Goal: Find specific page/section: Find specific page/section

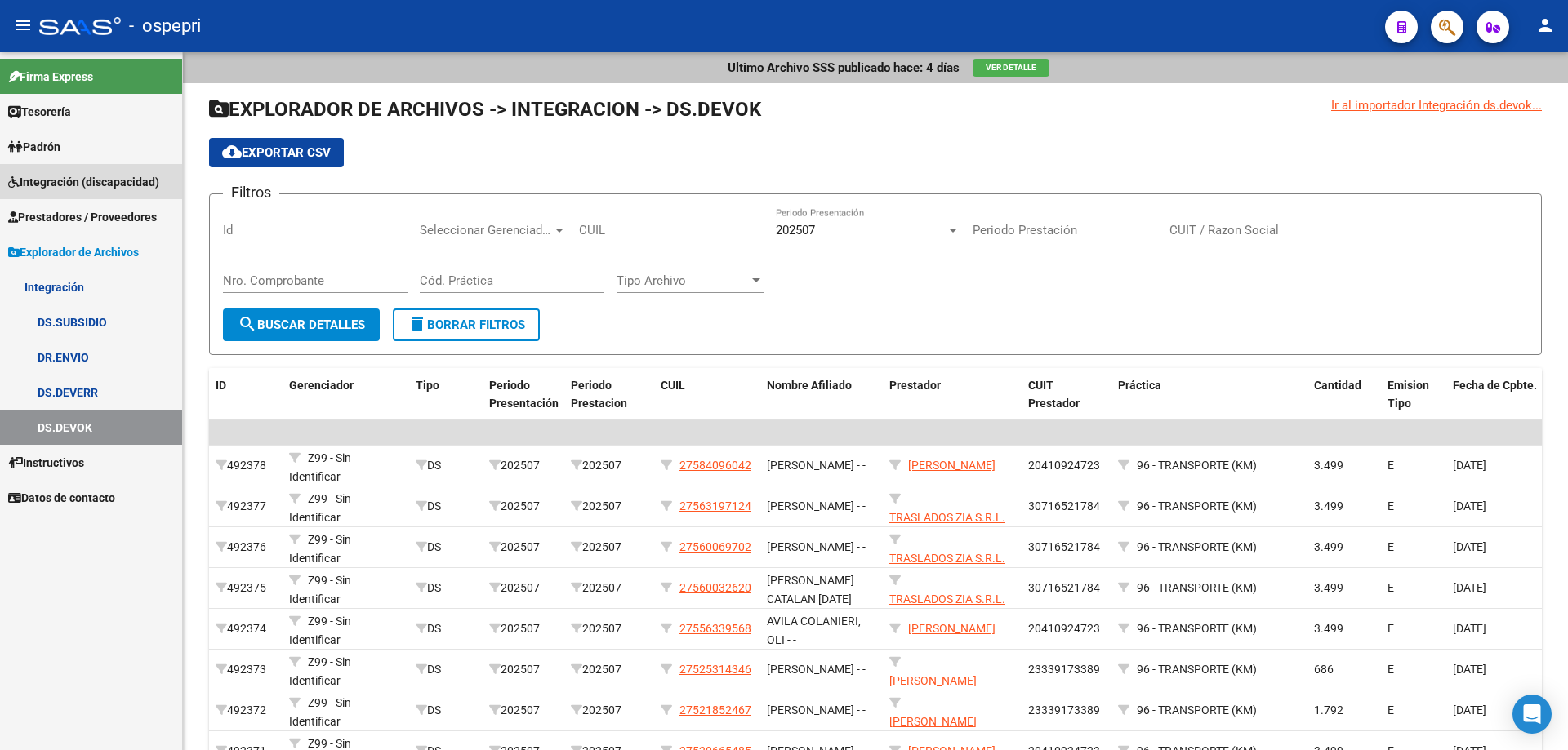
click at [79, 178] on span "Integración (discapacidad)" at bounding box center [83, 182] width 151 height 18
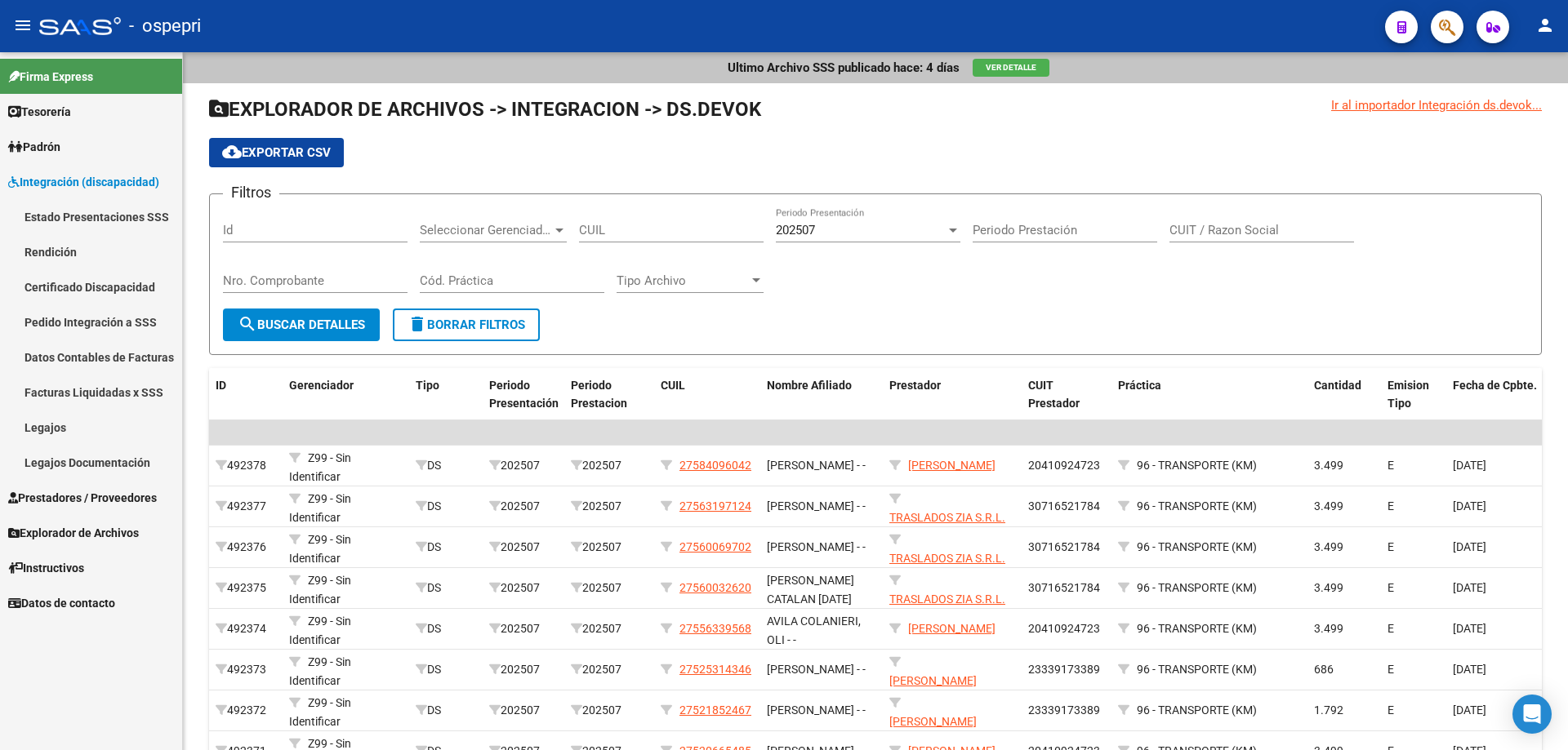
click at [103, 319] on link "Pedido Integración a SSS" at bounding box center [90, 321] width 182 height 35
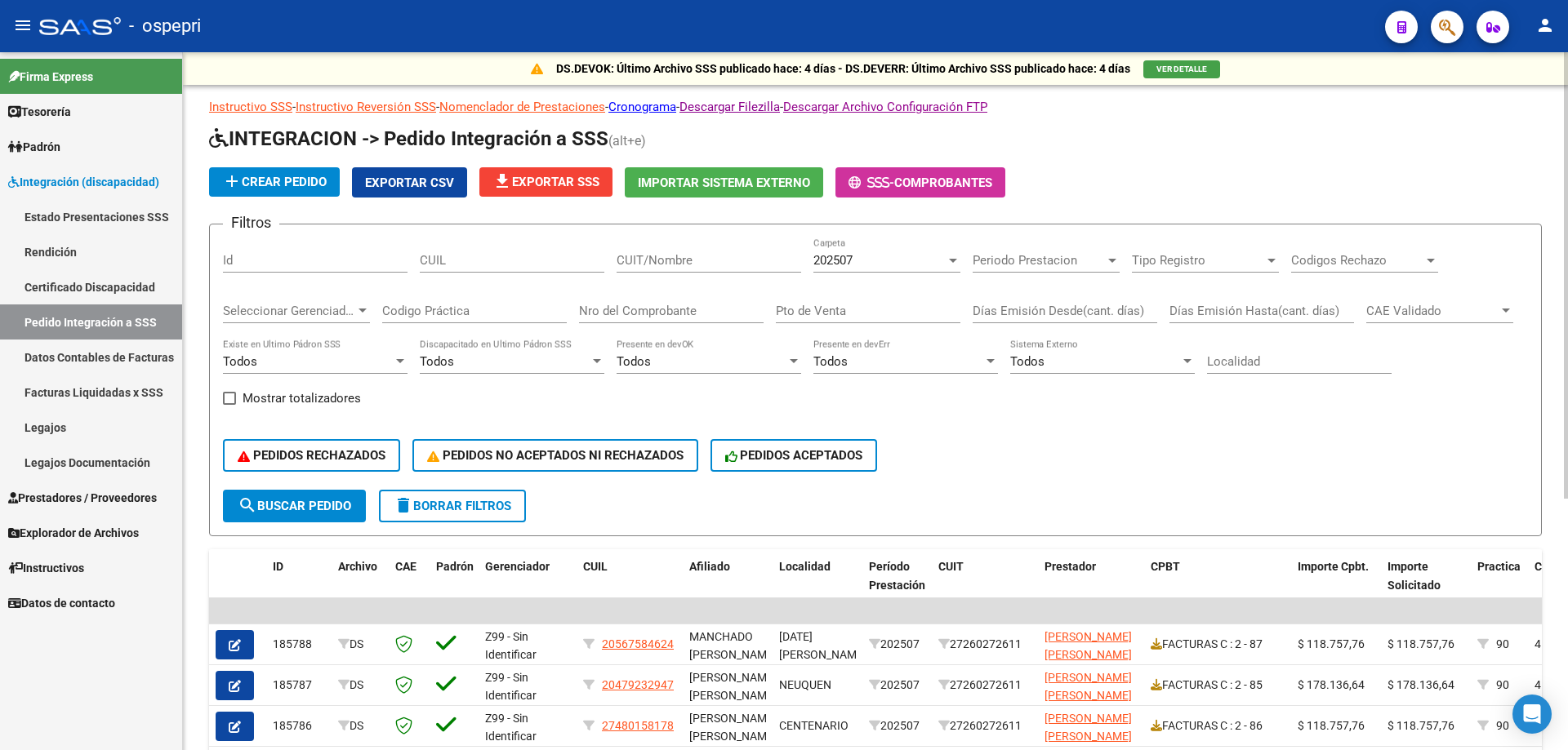
click at [950, 257] on div at bounding box center [953, 260] width 14 height 13
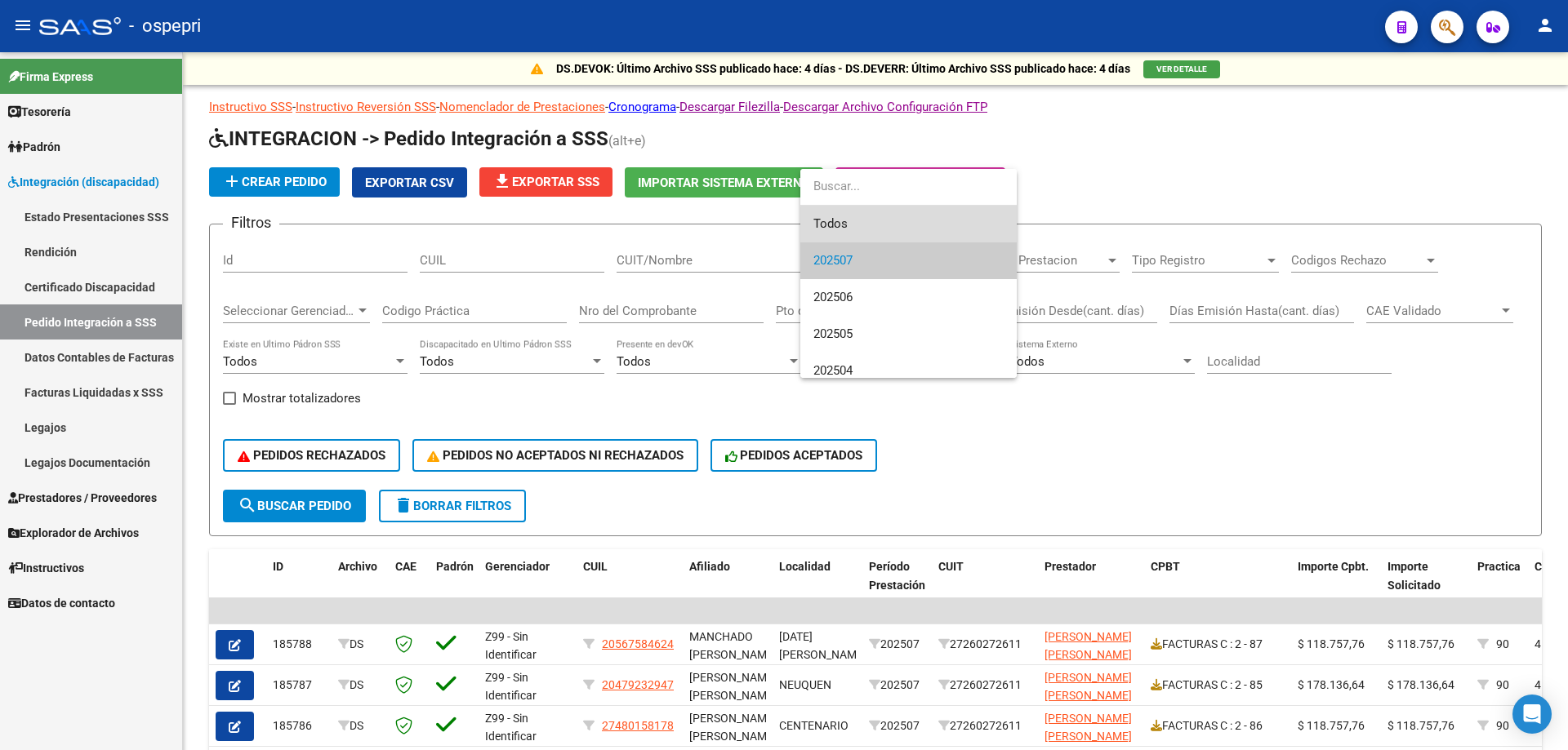
click at [911, 226] on span "Todos" at bounding box center [908, 224] width 191 height 37
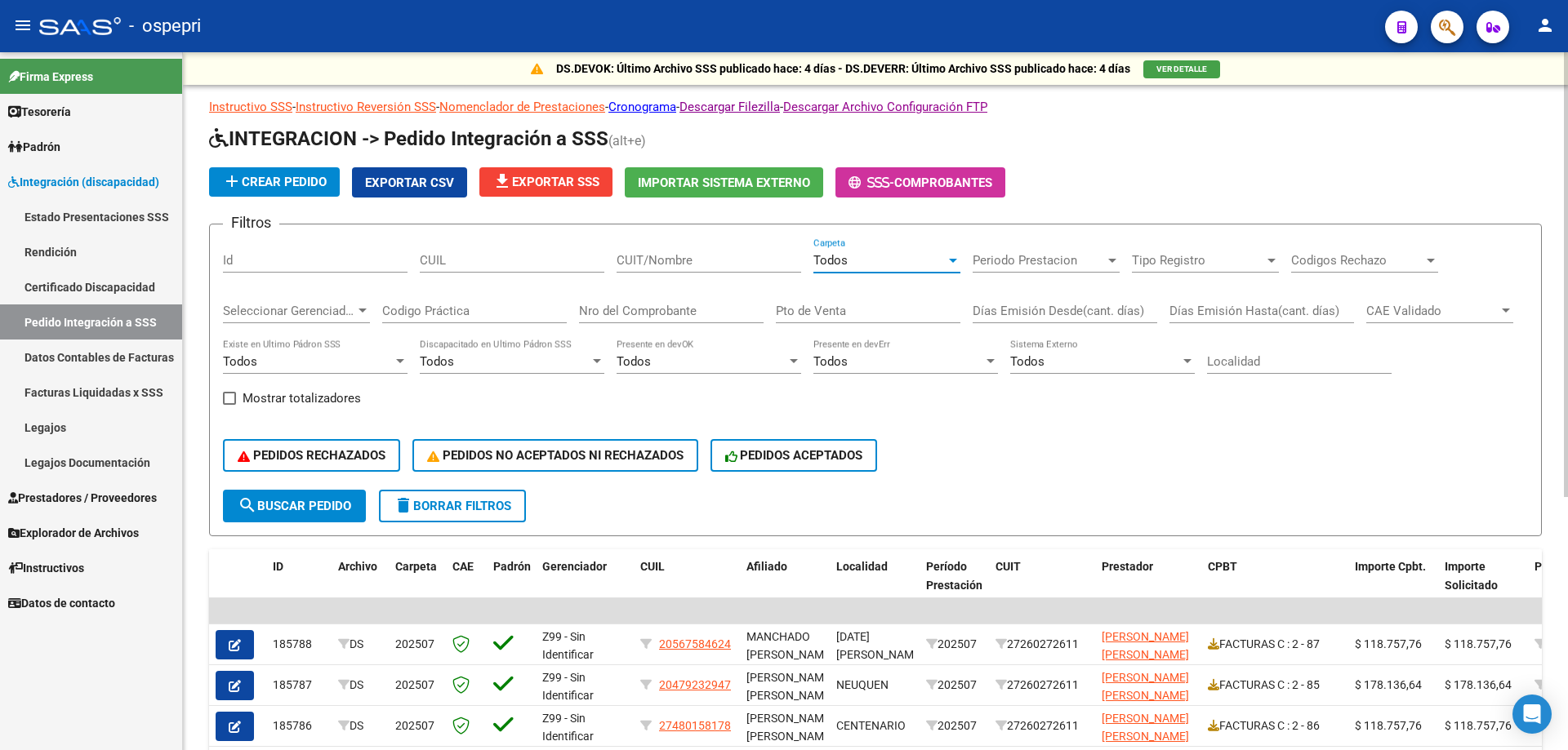
click at [627, 257] on input "CUIT/Nombre" at bounding box center [709, 260] width 184 height 14
type input "[PERSON_NAME]"
click at [622, 309] on input "Nro del Comprobante" at bounding box center [672, 311] width 184 height 14
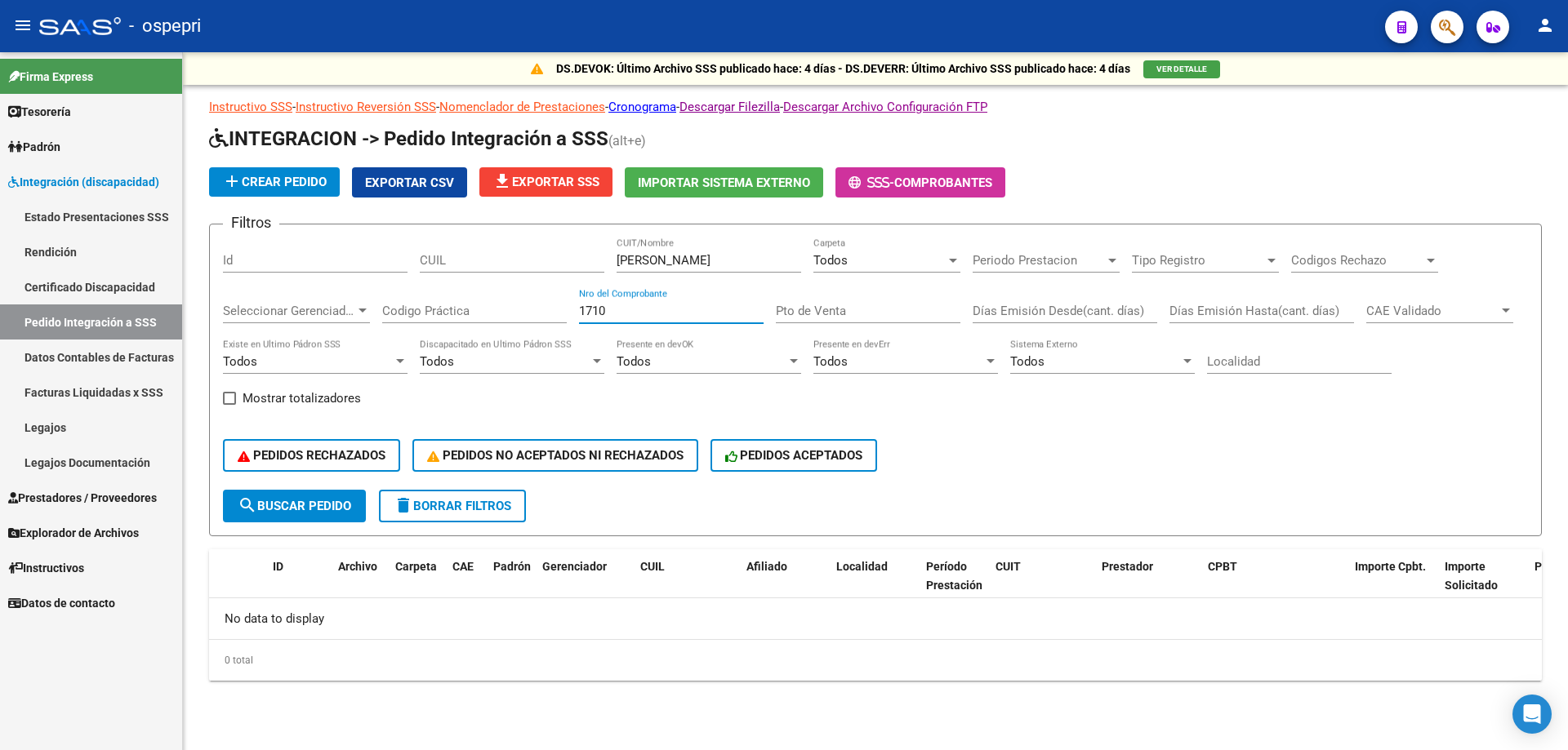
drag, startPoint x: 613, startPoint y: 313, endPoint x: 525, endPoint y: 333, distance: 90.2
click at [525, 333] on div "Filtros Id CUIL [PERSON_NAME] CUIT/Nombre Todos Carpeta Periodo Prestacion Peri…" at bounding box center [876, 363] width 1306 height 252
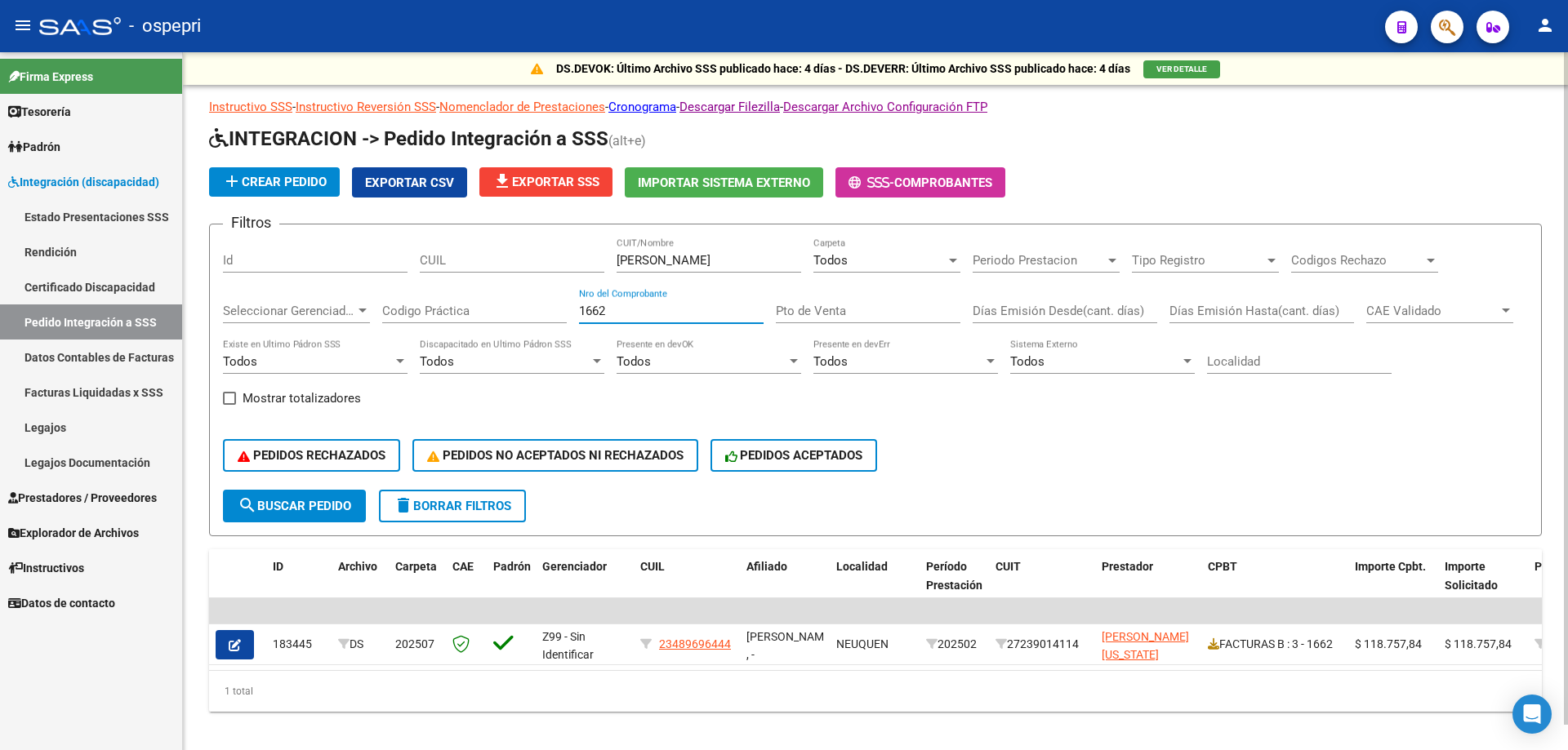
drag, startPoint x: 621, startPoint y: 311, endPoint x: 351, endPoint y: 334, distance: 271.0
click at [351, 334] on div "Filtros Id CUIL [PERSON_NAME] CUIT/Nombre Todos Carpeta Periodo Prestacion Peri…" at bounding box center [876, 363] width 1306 height 252
drag, startPoint x: 633, startPoint y: 311, endPoint x: 388, endPoint y: 335, distance: 246.2
click at [388, 335] on div "Filtros Id CUIL [PERSON_NAME] CUIT/Nombre Todos Carpeta Periodo Prestacion Peri…" at bounding box center [876, 363] width 1306 height 252
drag, startPoint x: 620, startPoint y: 303, endPoint x: 449, endPoint y: 341, distance: 175.2
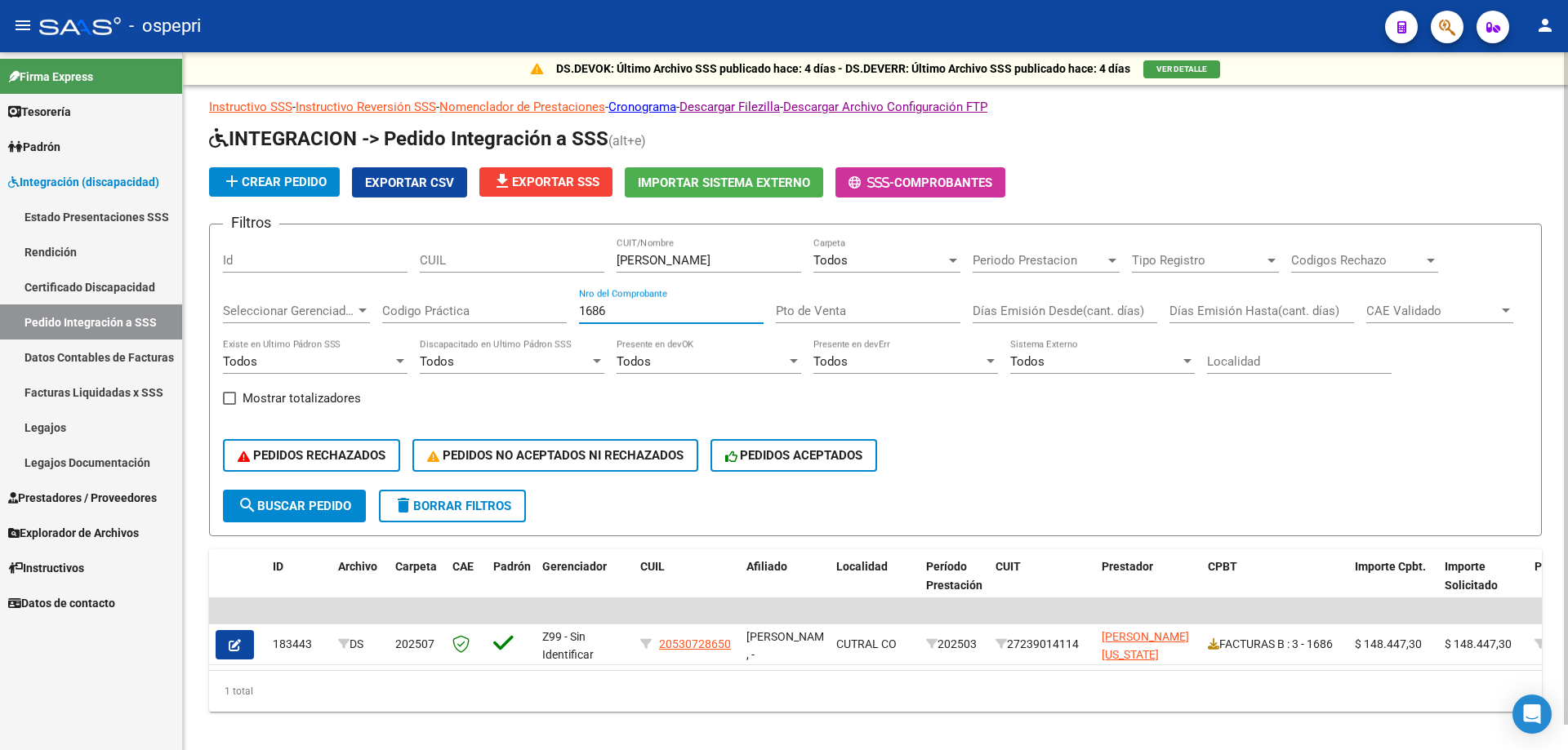
click at [449, 341] on div "Filtros Id CUIL [PERSON_NAME] CUIT/Nombre Todos Carpeta Periodo Prestacion Peri…" at bounding box center [876, 363] width 1306 height 252
type input "1719"
